Goal: Transaction & Acquisition: Subscribe to service/newsletter

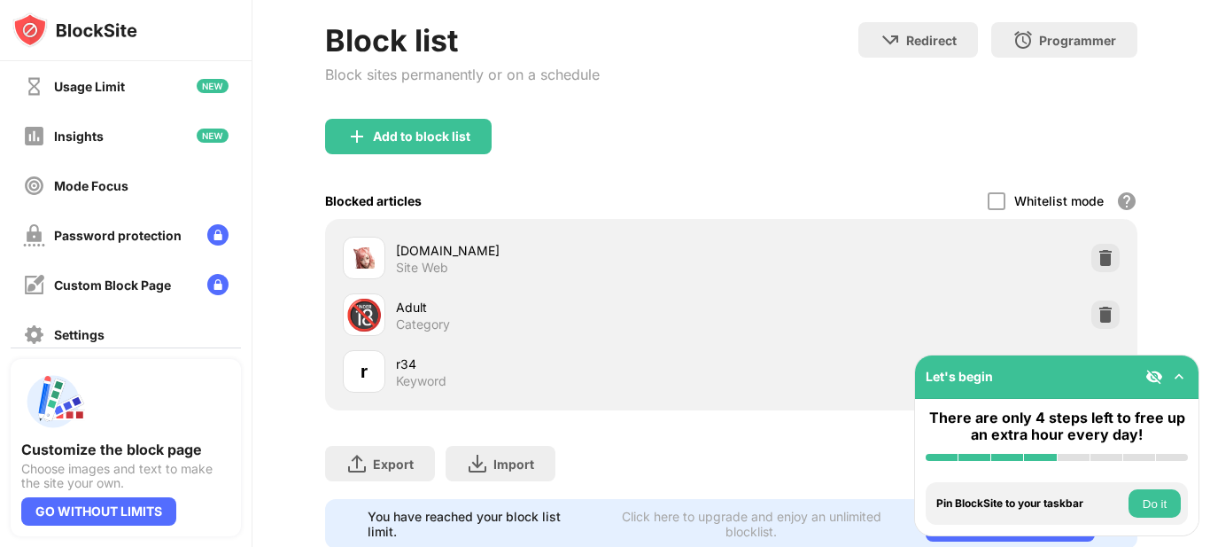
scroll to position [89, 0]
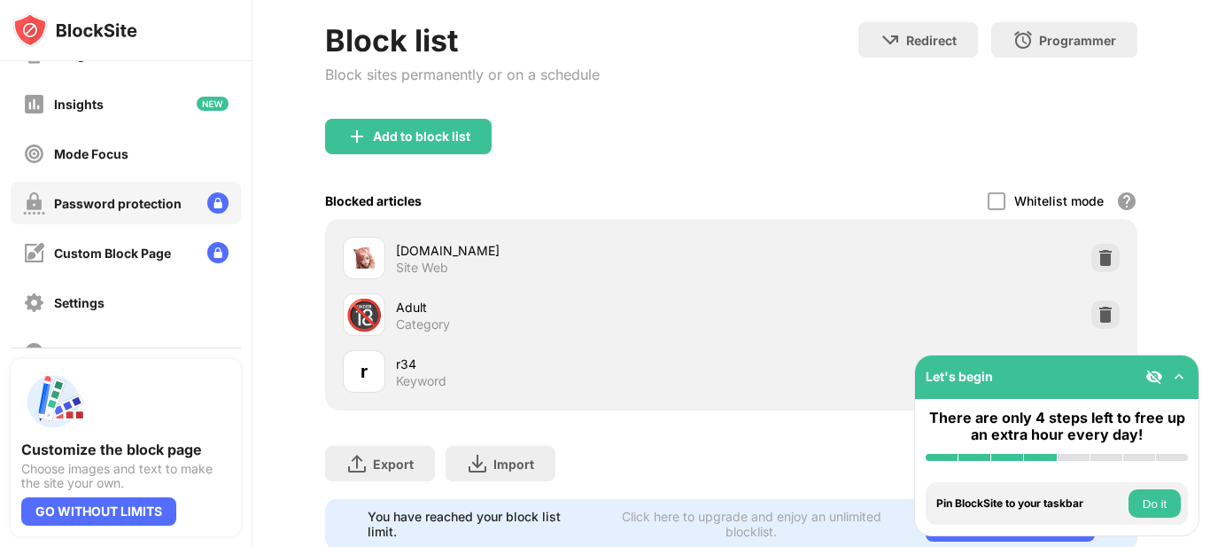
click at [138, 206] on font "Password protection" at bounding box center [118, 203] width 128 height 15
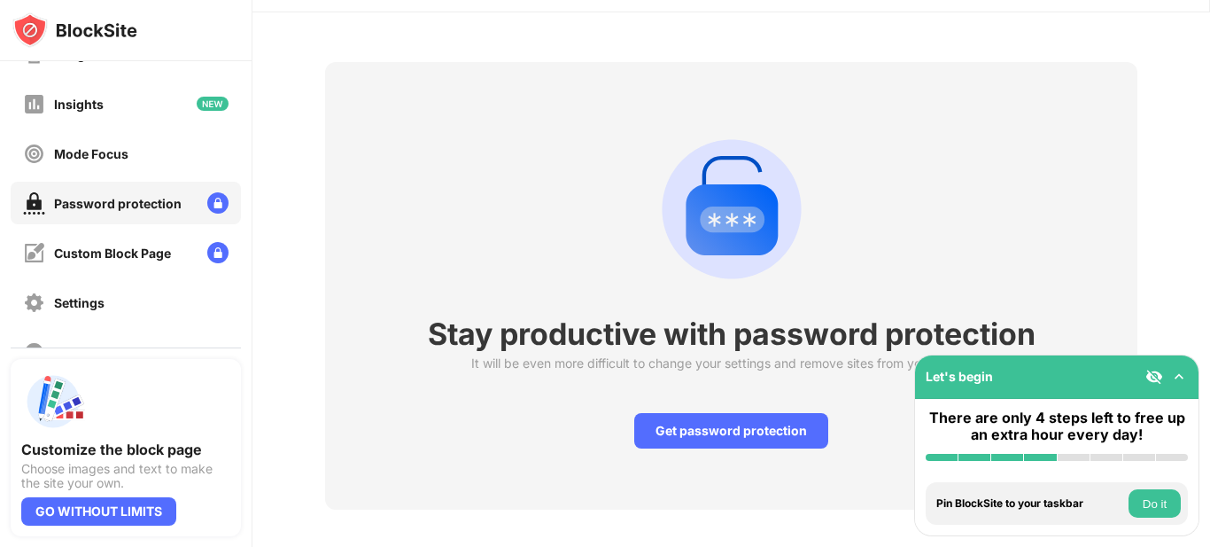
scroll to position [74, 0]
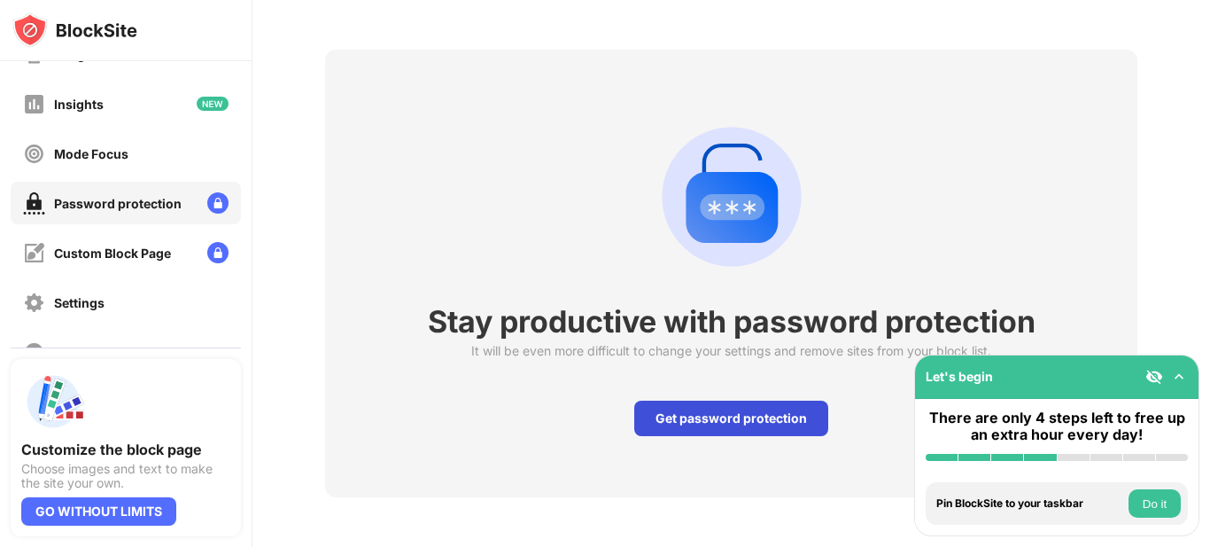
click at [710, 410] on font "Get password protection" at bounding box center [731, 417] width 151 height 15
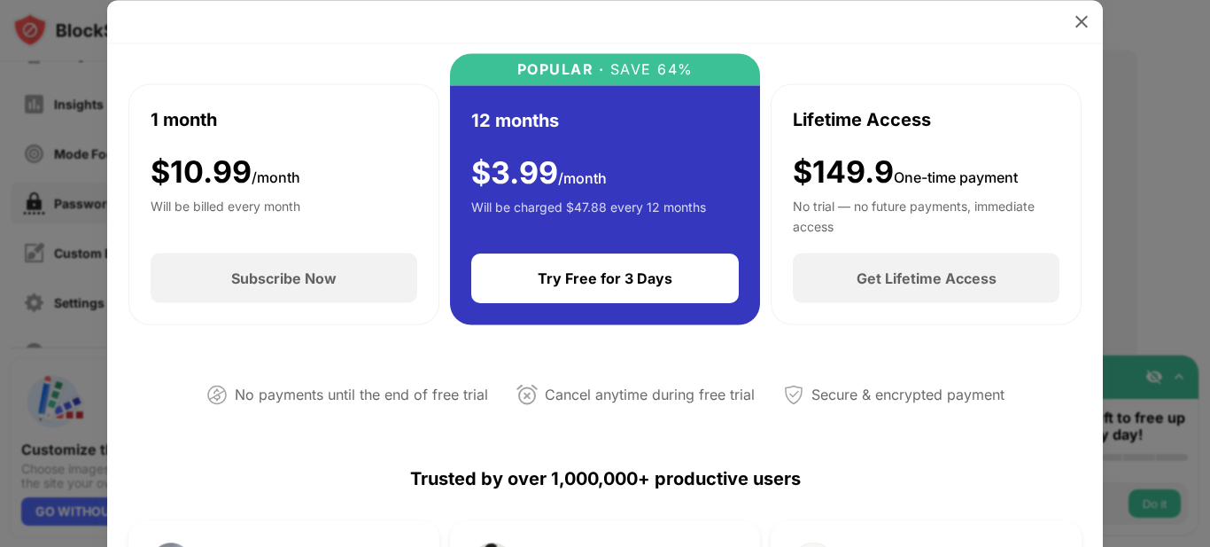
scroll to position [89, 0]
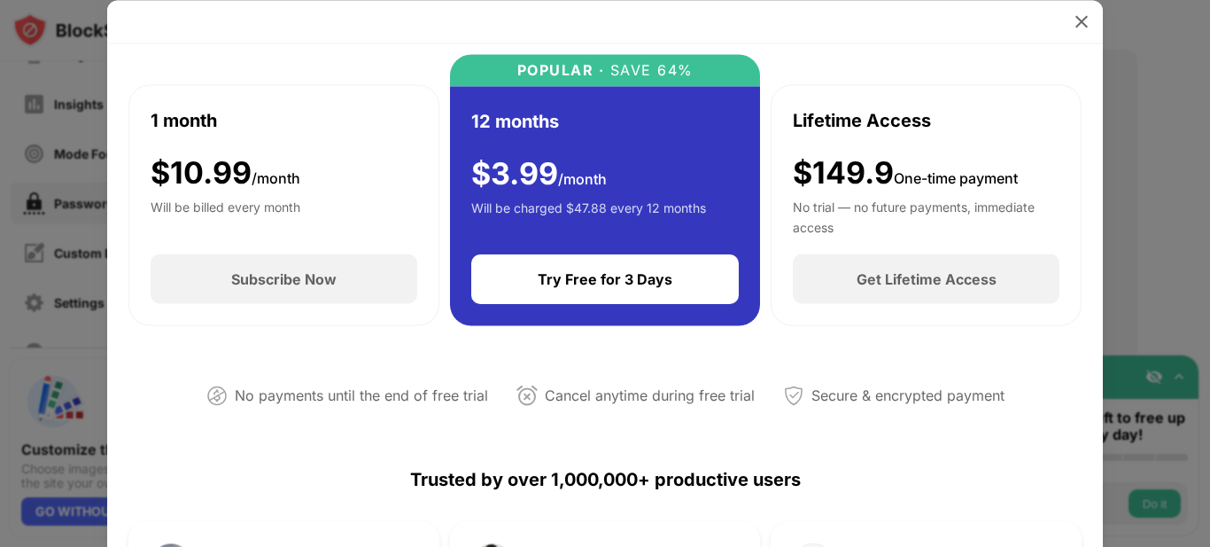
drag, startPoint x: 1087, startPoint y: 153, endPoint x: 1089, endPoint y: 191, distance: 38.1
click at [1089, 191] on div "Reclaim 1-Hour a Day for Less Than $5/Month Start Your Free 3-Day Trial [DATE] …" at bounding box center [605, 305] width 996 height 524
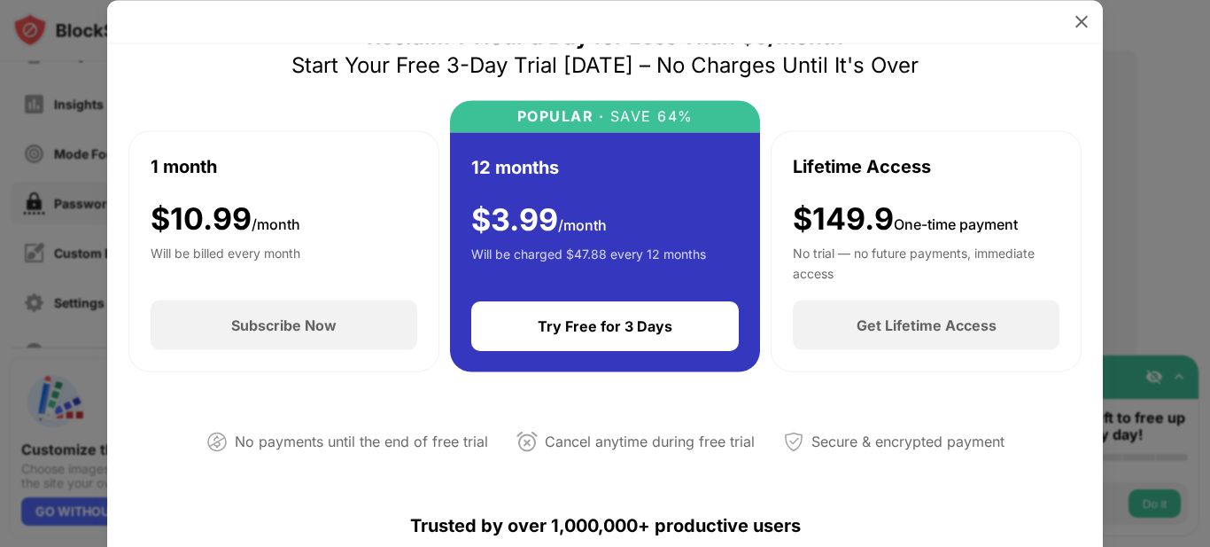
scroll to position [0, 0]
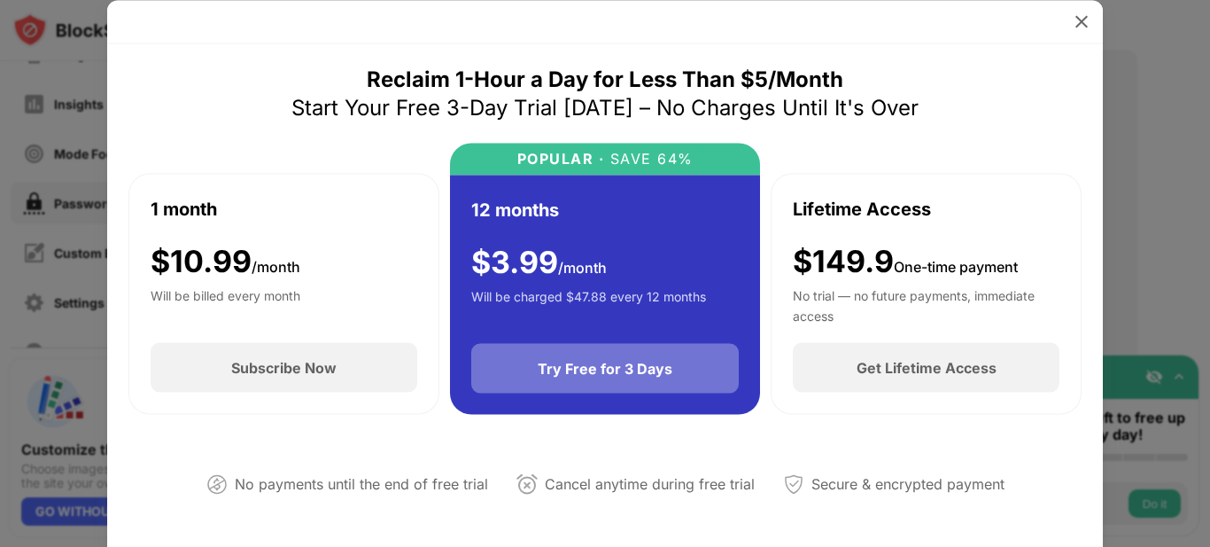
click at [612, 379] on div "Try Free for 3 Days" at bounding box center [605, 369] width 268 height 50
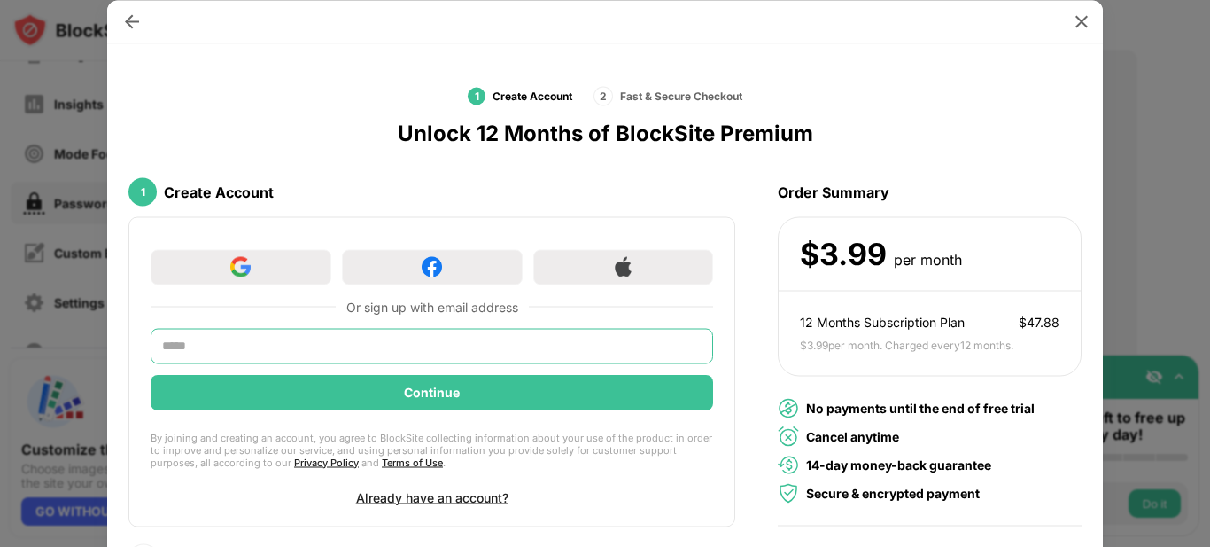
click at [455, 353] on input "text" at bounding box center [432, 345] width 563 height 35
type input "**********"
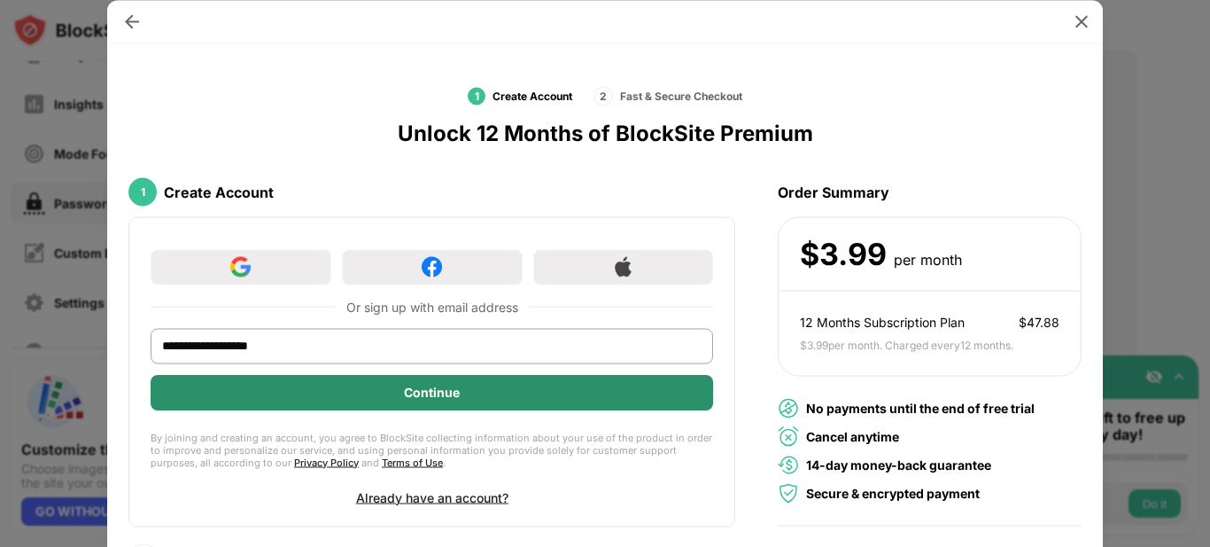
click at [415, 390] on div "Continue" at bounding box center [432, 391] width 56 height 14
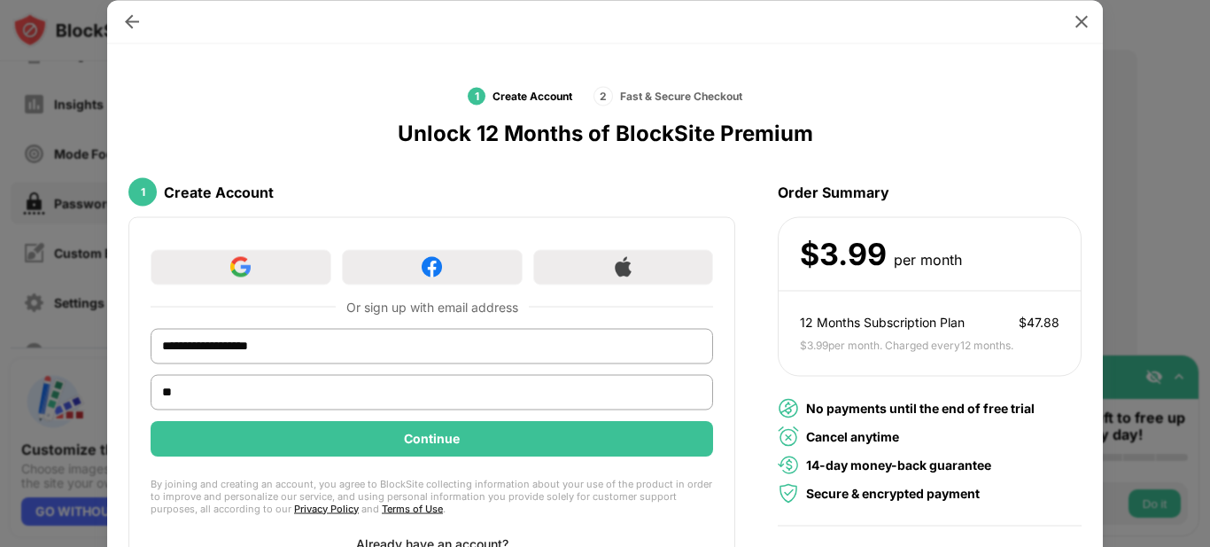
type input "*"
type input "******"
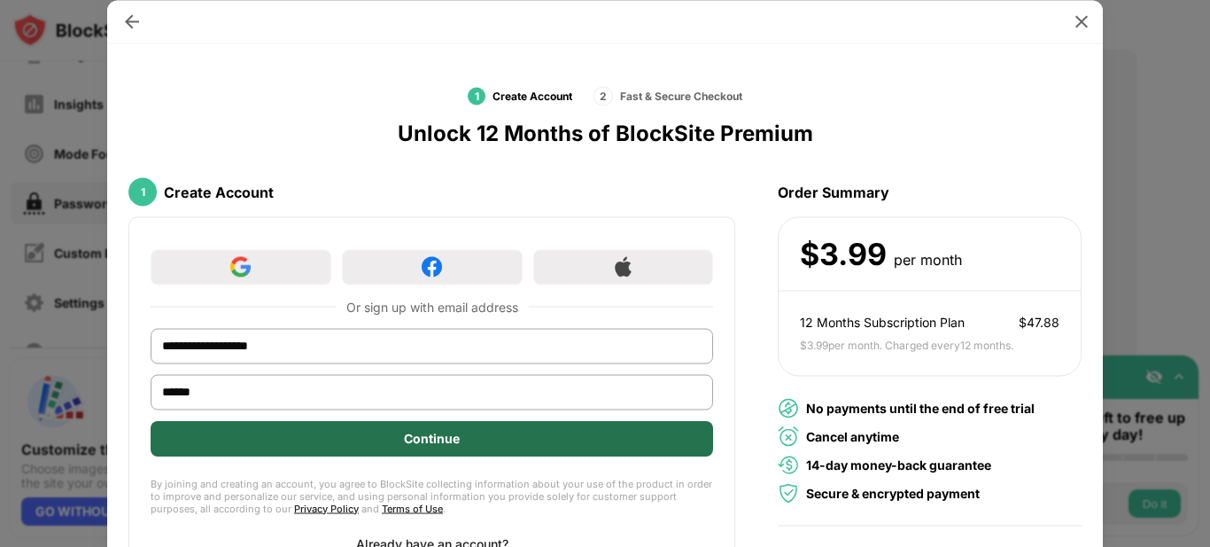
click at [471, 435] on div "Continue" at bounding box center [432, 437] width 563 height 35
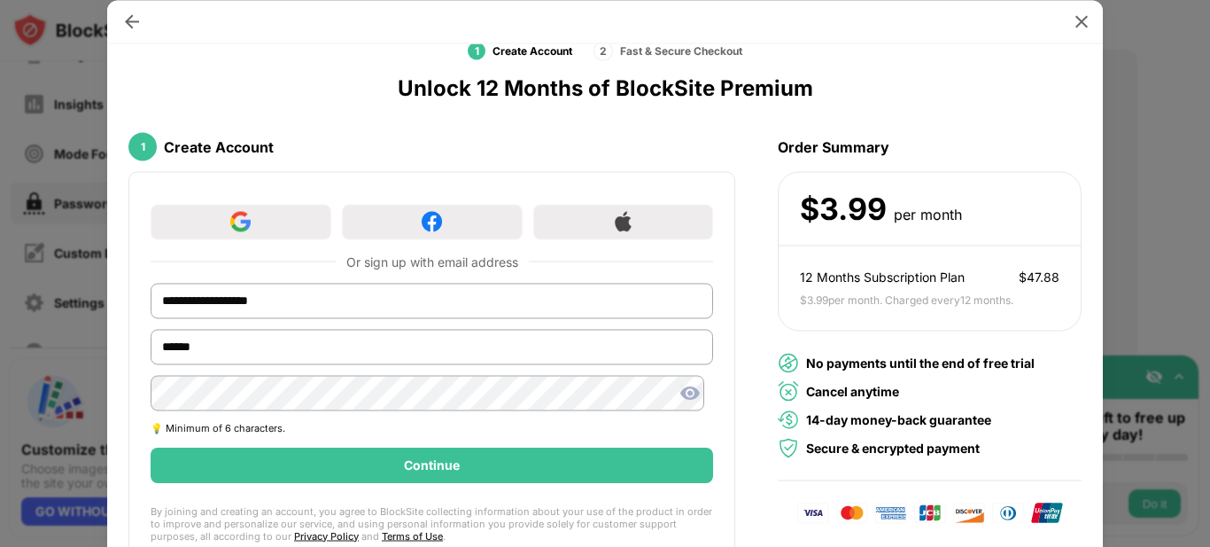
scroll to position [89, 0]
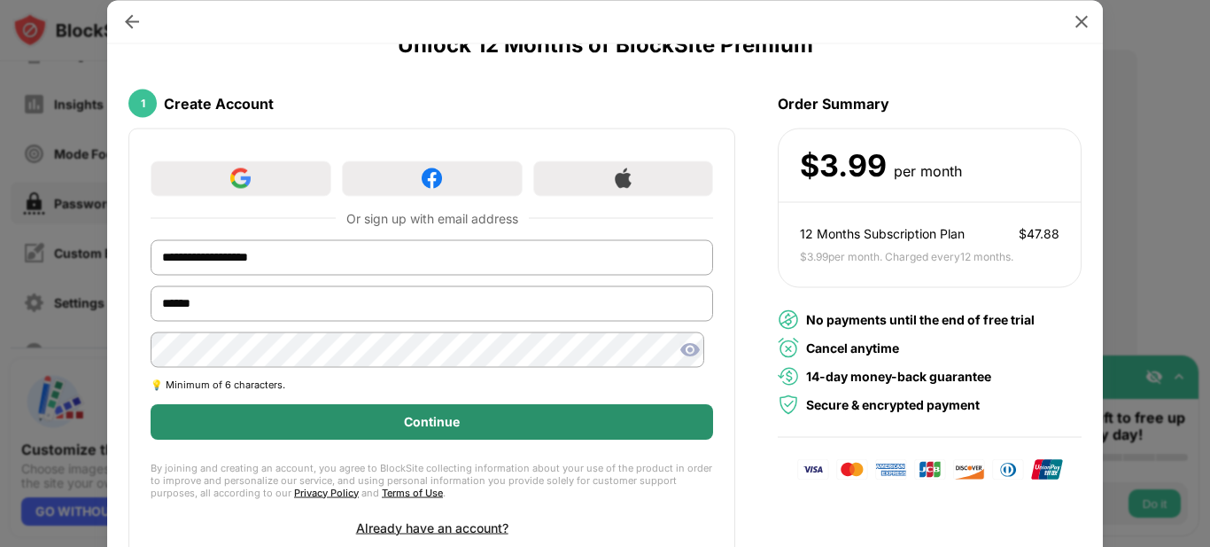
click at [548, 418] on div "Continue" at bounding box center [432, 421] width 563 height 35
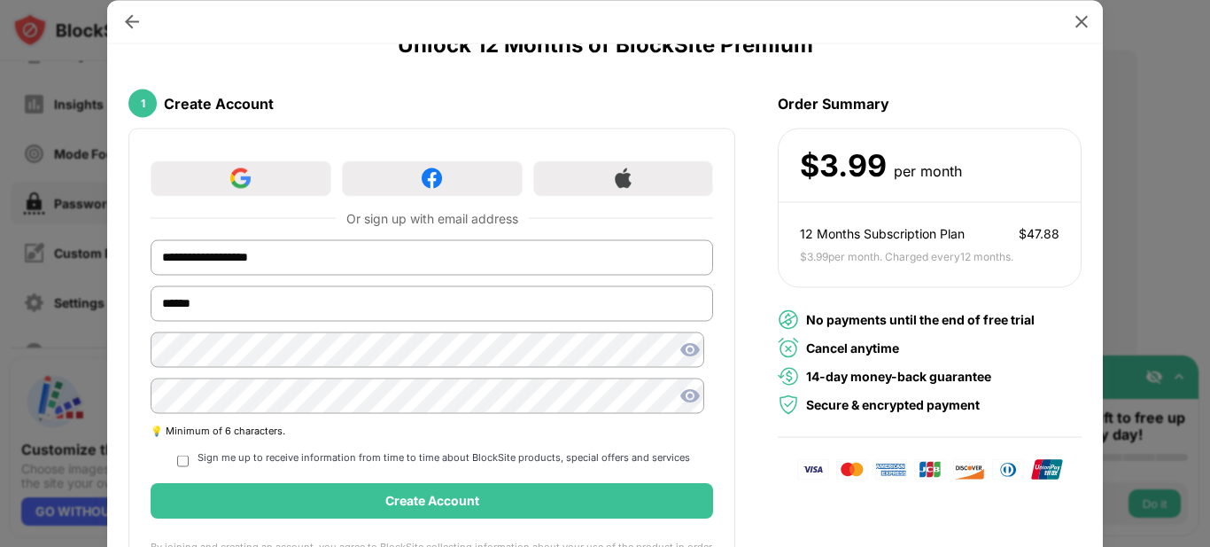
click at [196, 464] on div "Sign me up to receive information from time to time about BlockSite products, s…" at bounding box center [432, 459] width 516 height 19
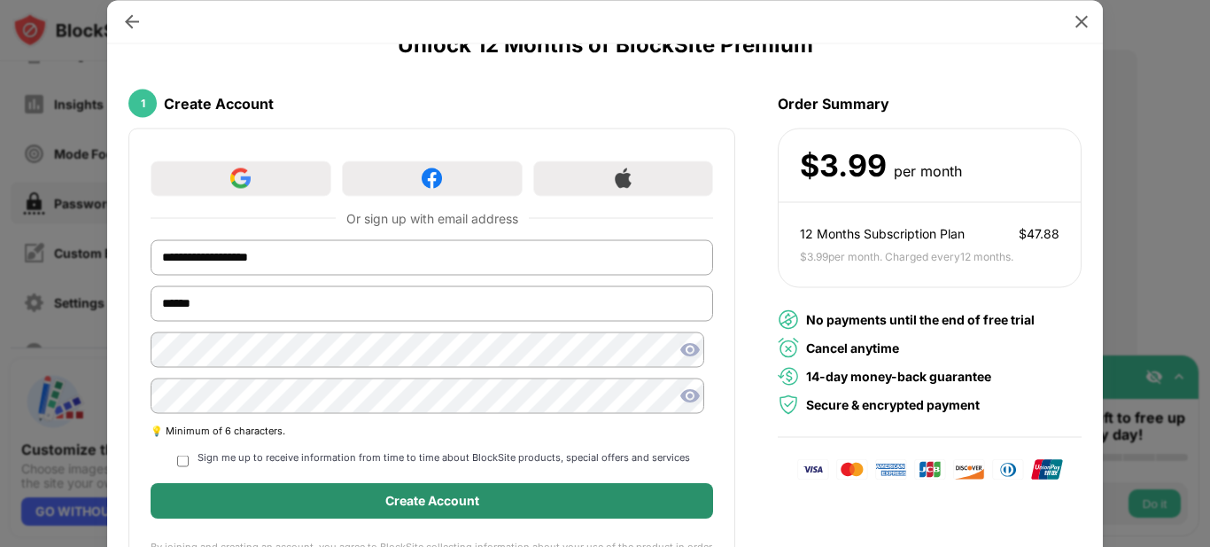
click at [540, 503] on div "Create Account" at bounding box center [432, 500] width 563 height 35
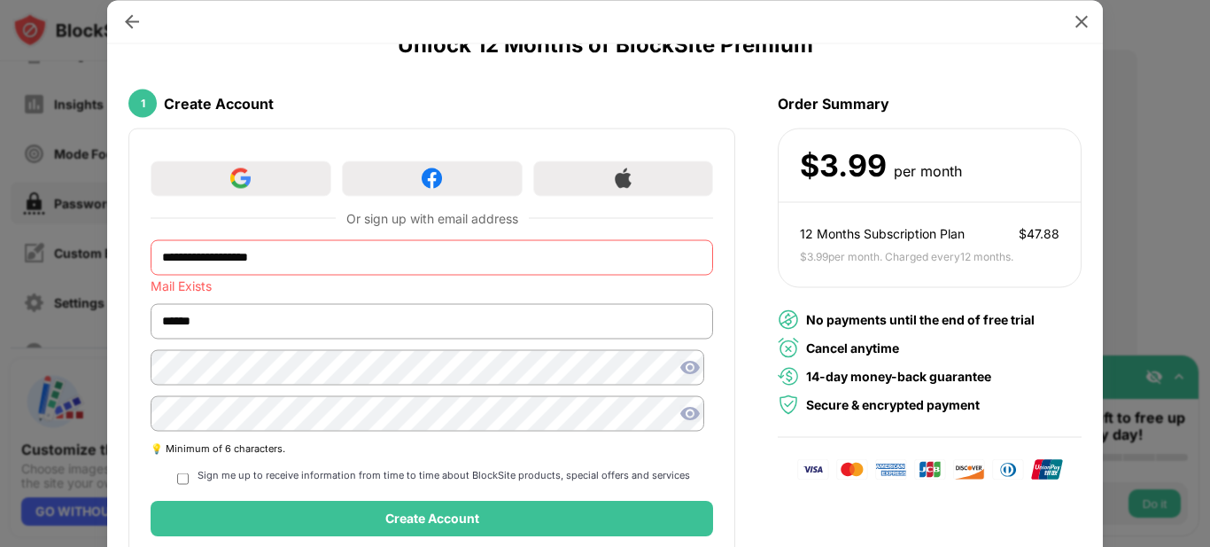
drag, startPoint x: 221, startPoint y: 265, endPoint x: 144, endPoint y: 265, distance: 77.1
click at [144, 265] on div "**********" at bounding box center [431, 390] width 607 height 525
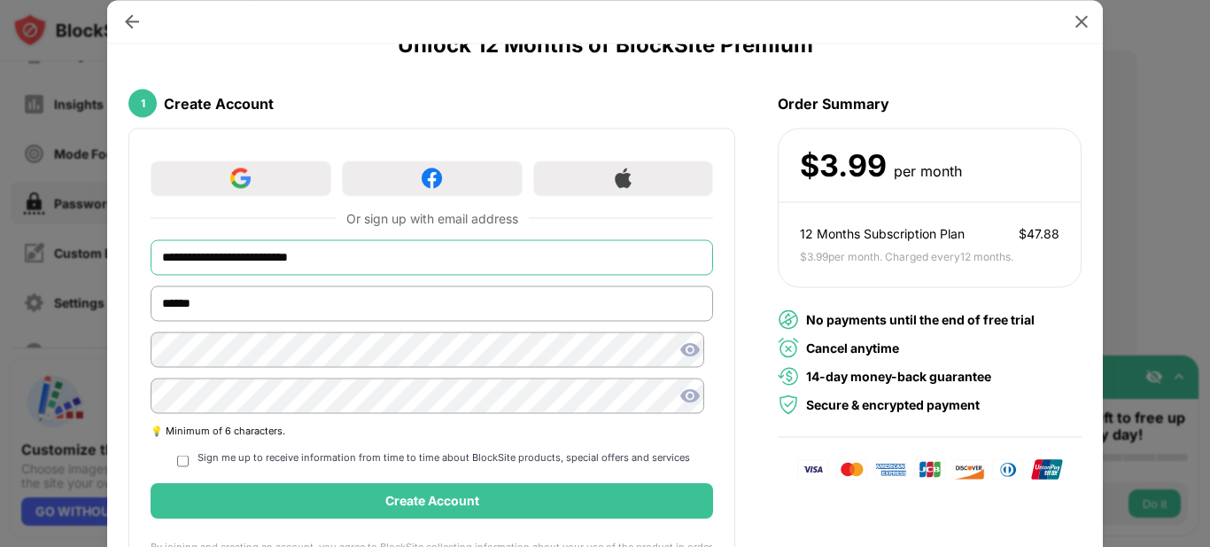
type input "**********"
click at [476, 515] on div "Create Account" at bounding box center [432, 500] width 563 height 35
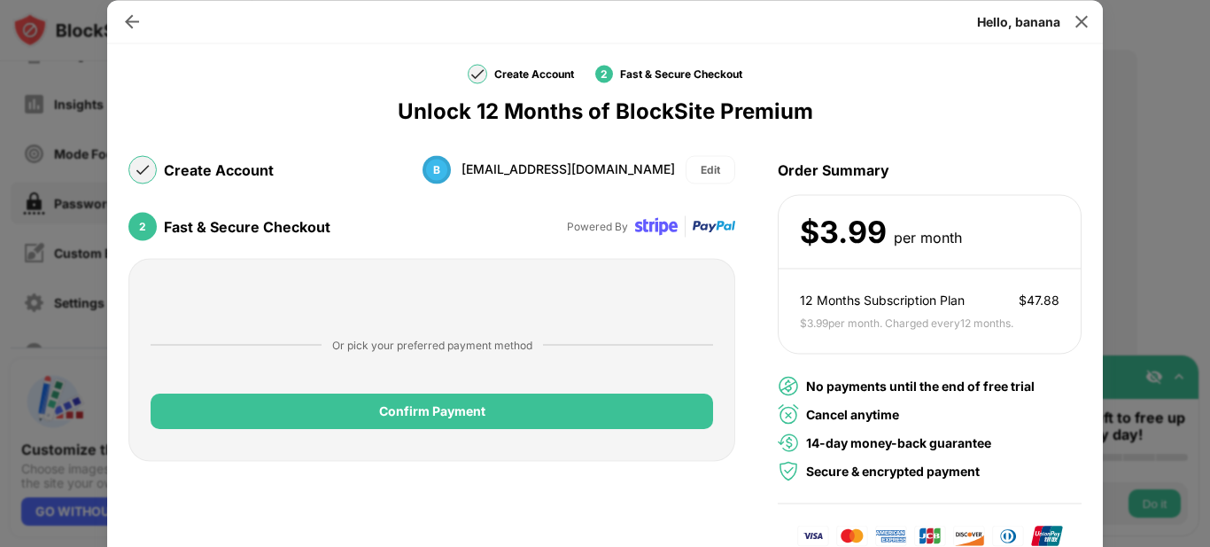
scroll to position [22, 0]
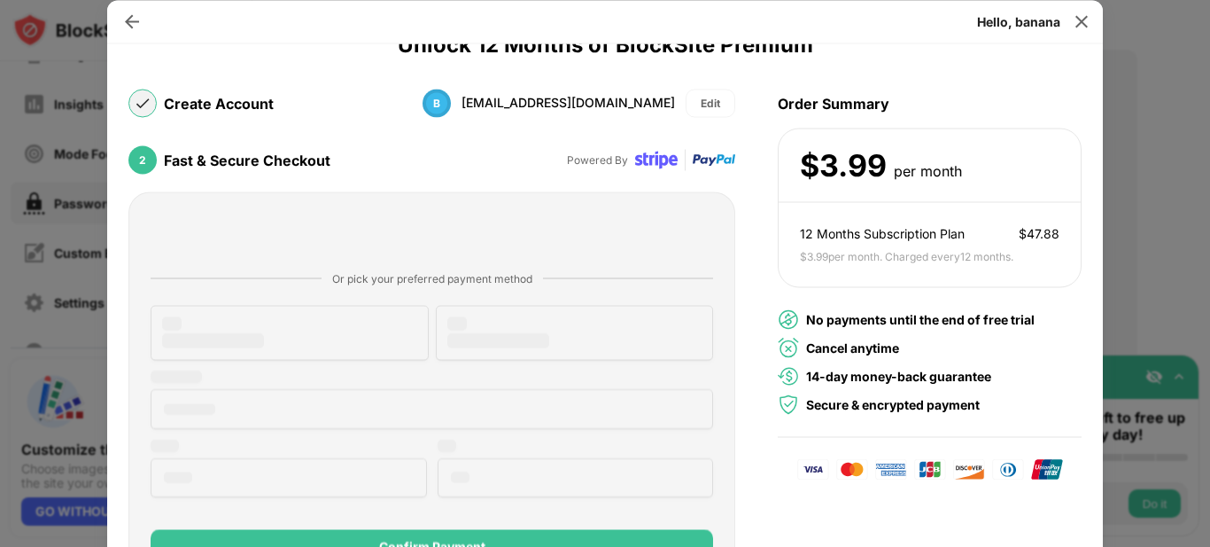
click at [518, 400] on div at bounding box center [432, 406] width 563 height 211
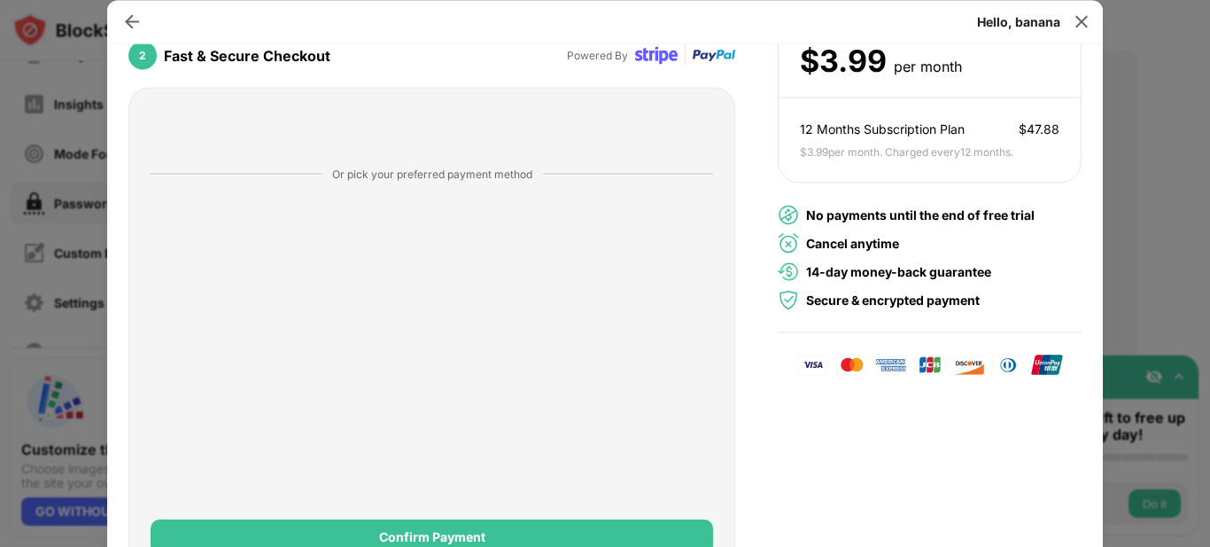
scroll to position [214, 0]
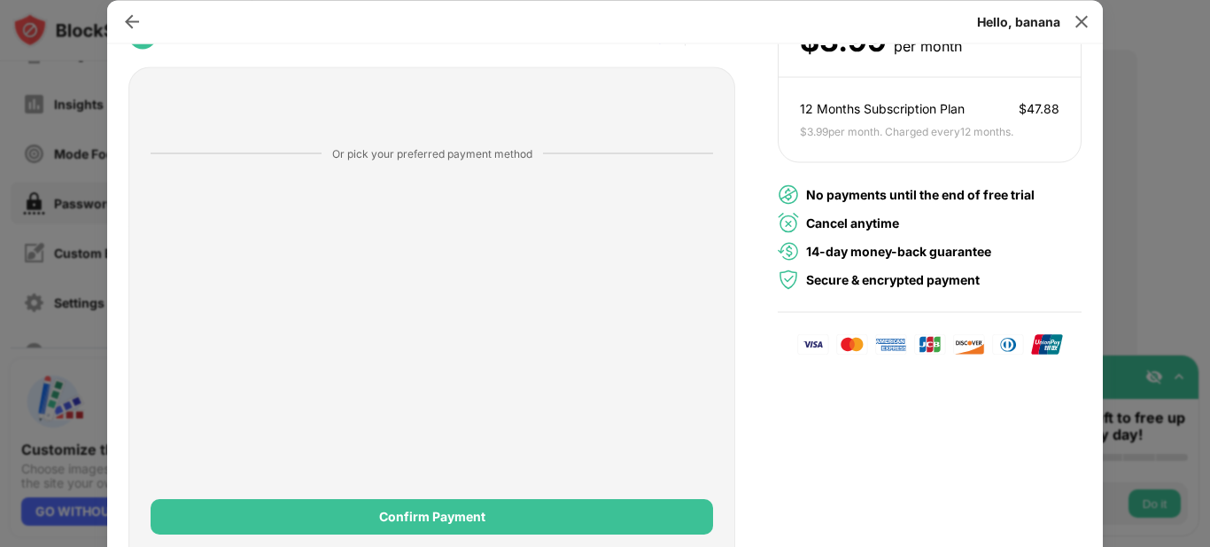
click at [457, 520] on div "Confirm Payment" at bounding box center [432, 517] width 106 height 14
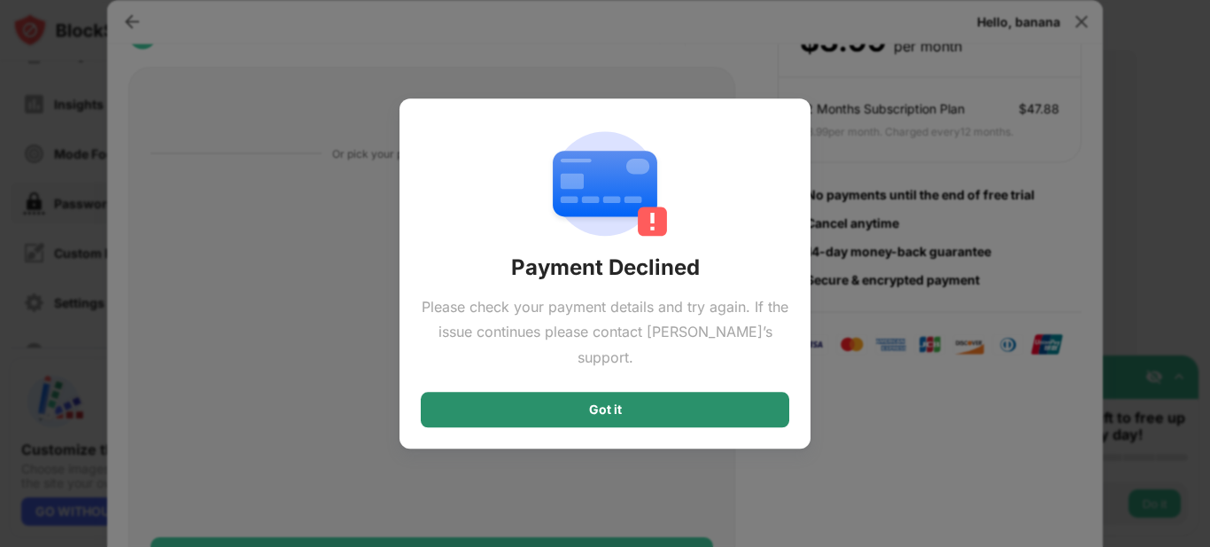
click at [616, 402] on div "Got it" at bounding box center [605, 409] width 33 height 14
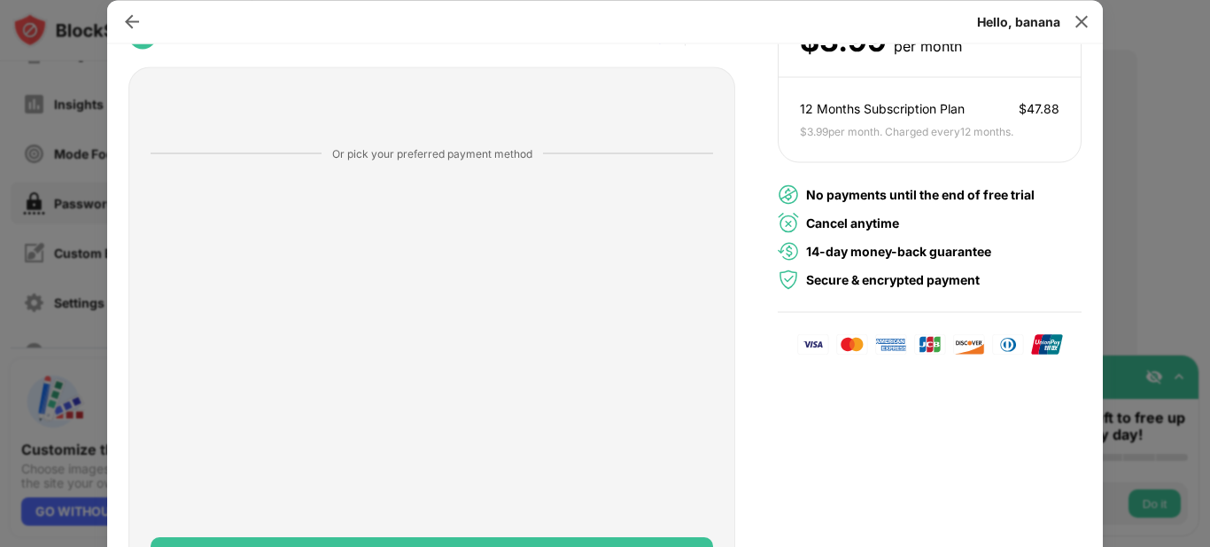
click at [1077, 16] on img at bounding box center [1082, 21] width 18 height 18
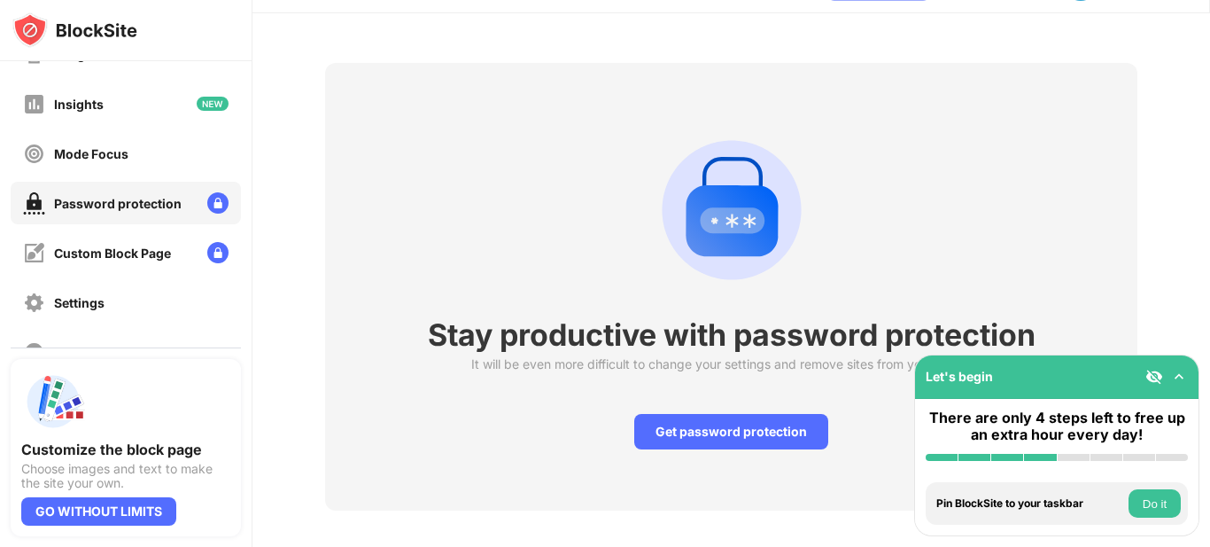
scroll to position [74, 0]
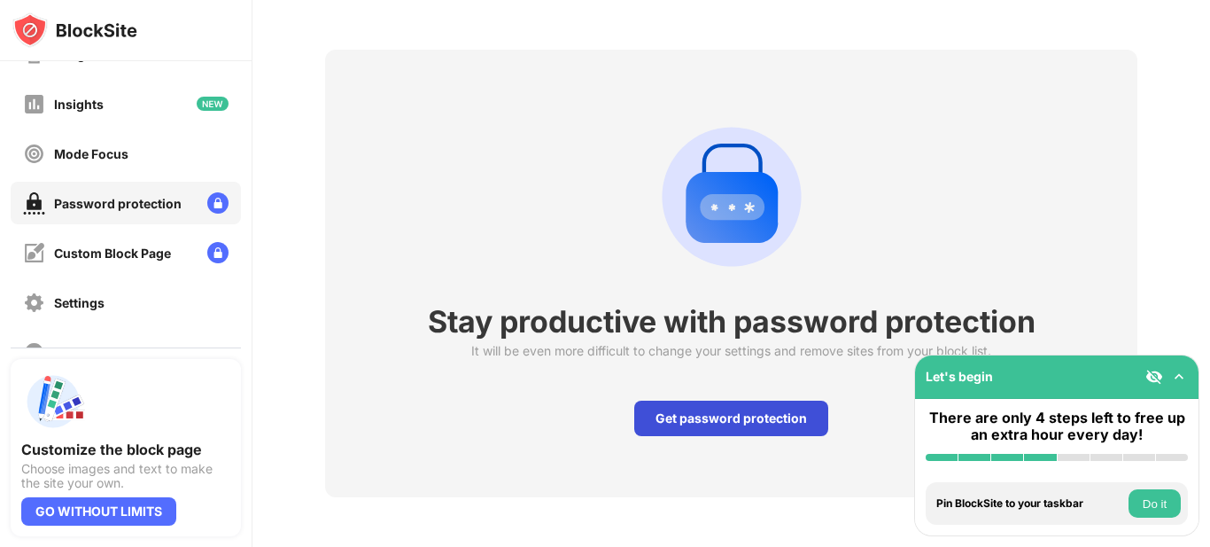
click at [774, 410] on font "Get password protection" at bounding box center [731, 417] width 151 height 15
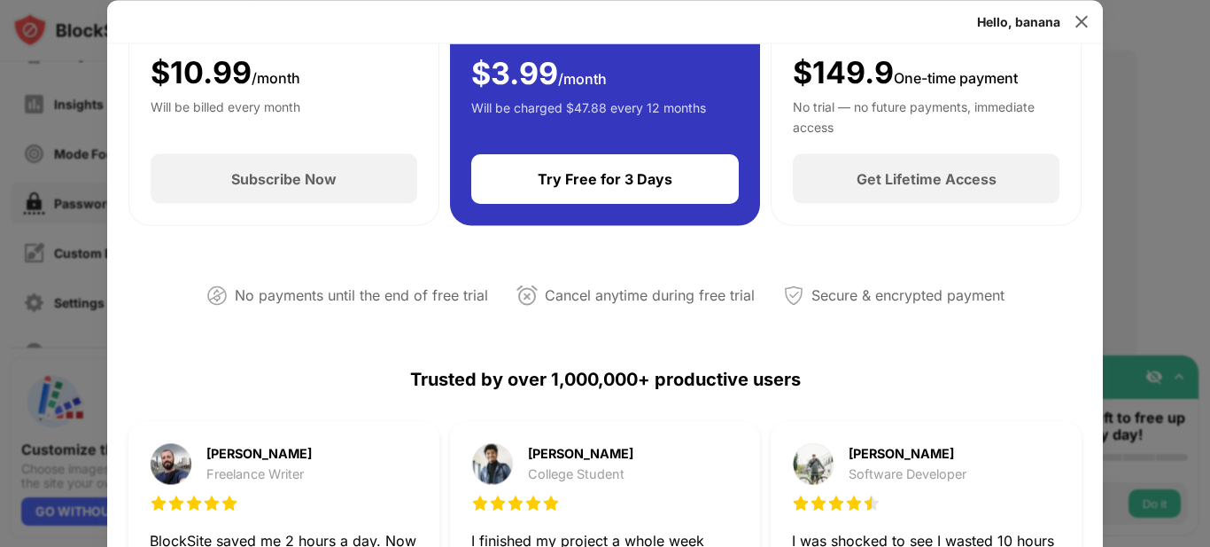
scroll to position [266, 0]
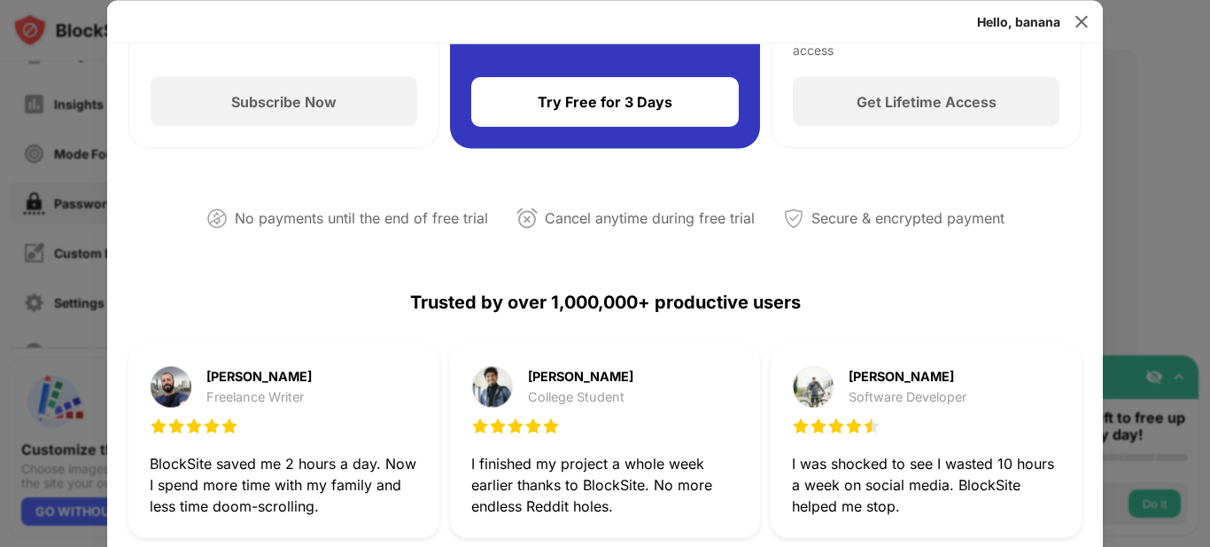
click at [1075, 29] on img at bounding box center [1082, 21] width 18 height 18
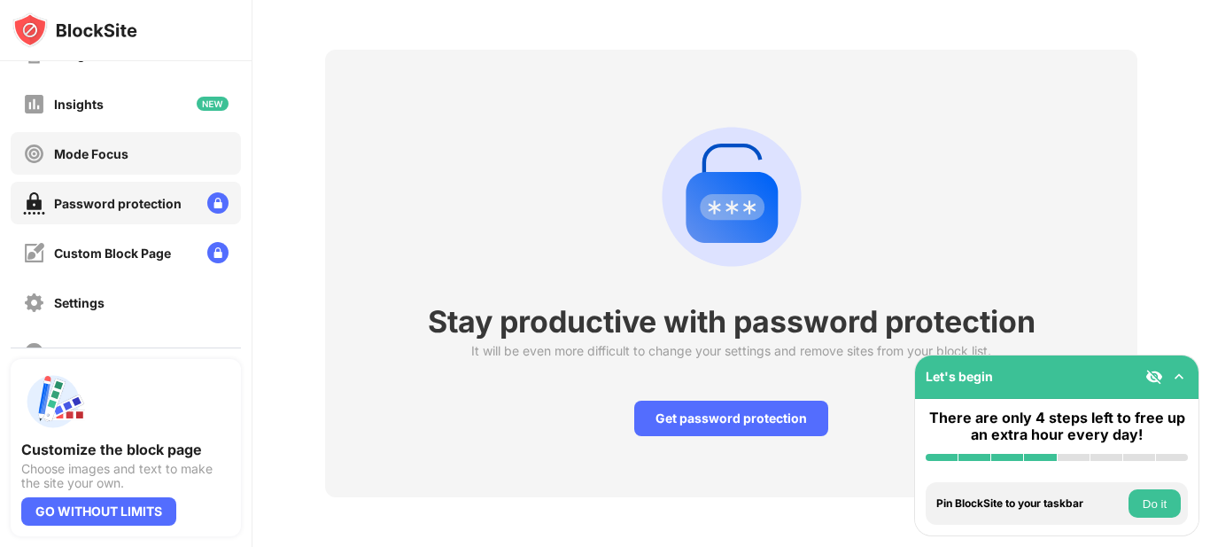
scroll to position [0, 0]
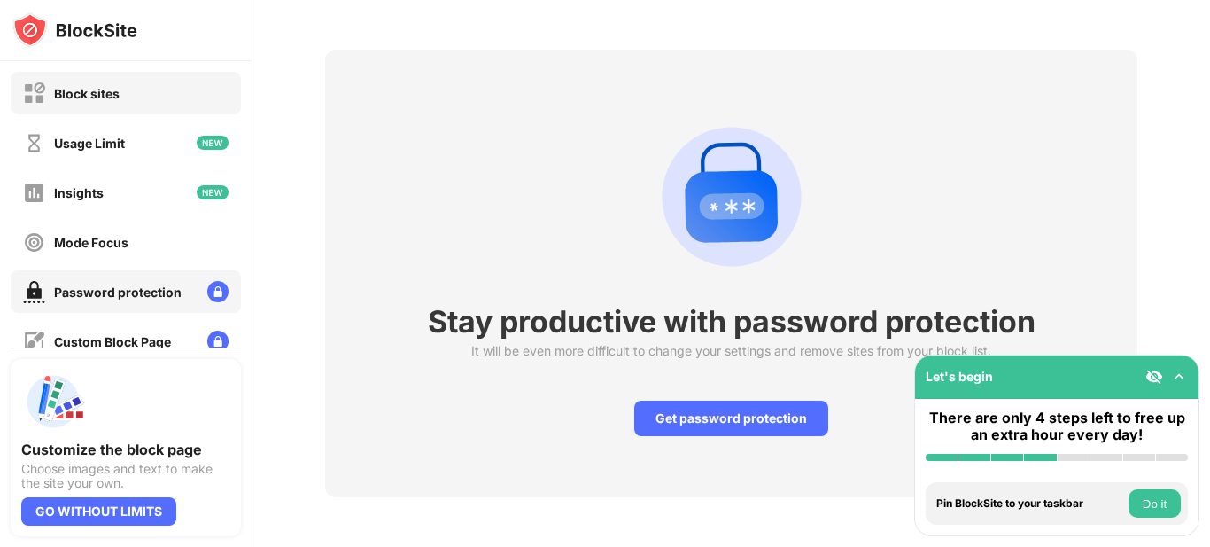
click at [95, 105] on div "Block sites" at bounding box center [126, 93] width 230 height 43
